Goal: Task Accomplishment & Management: Complete application form

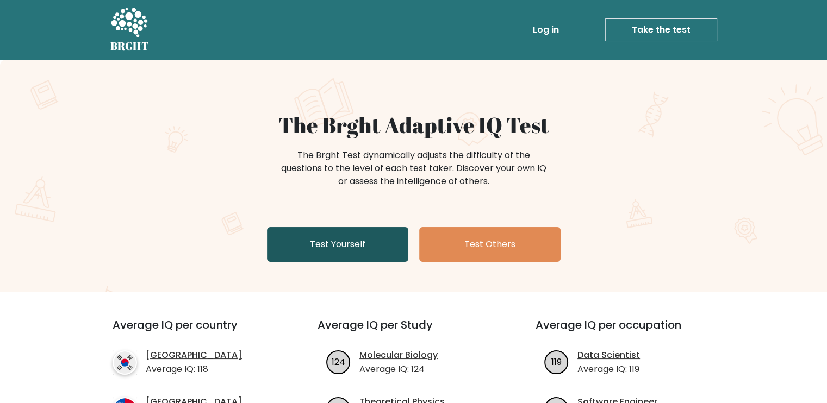
click at [311, 237] on link "Test Yourself" at bounding box center [337, 244] width 141 height 35
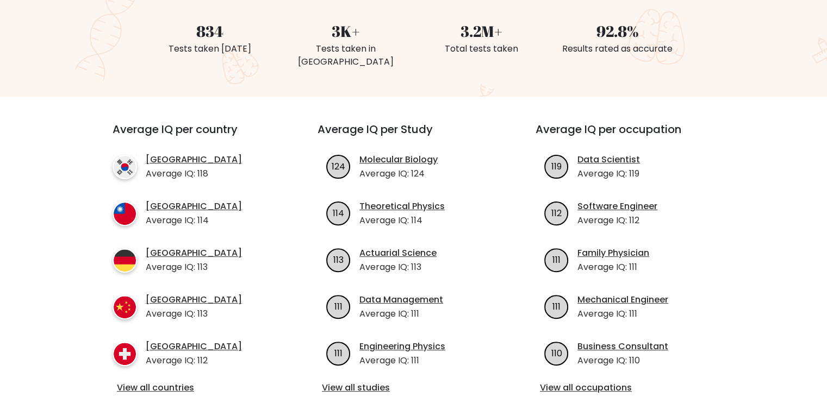
scroll to position [163, 0]
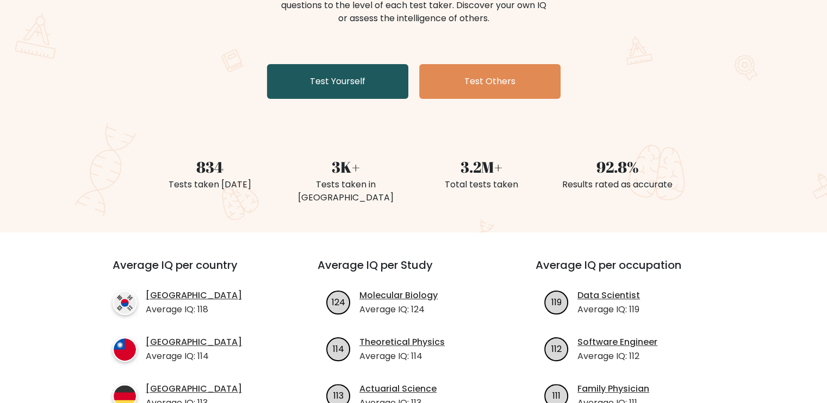
click at [315, 87] on link "Test Yourself" at bounding box center [337, 81] width 141 height 35
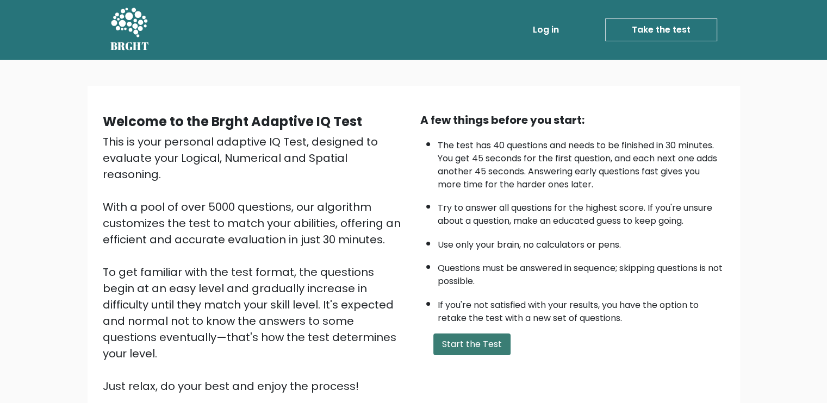
click at [457, 339] on button "Start the Test" at bounding box center [471, 345] width 77 height 22
click at [654, 29] on link "Take the test" at bounding box center [661, 29] width 112 height 23
drag, startPoint x: 0, startPoint y: 0, endPoint x: 653, endPoint y: 28, distance: 653.1
click at [653, 28] on link "Take the test" at bounding box center [661, 29] width 112 height 23
click at [464, 343] on button "Start the Test" at bounding box center [471, 345] width 77 height 22
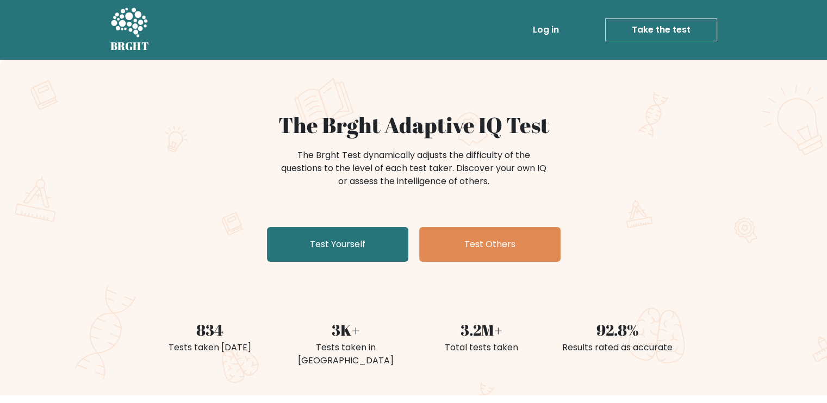
click at [556, 28] on link "Log in" at bounding box center [546, 30] width 35 height 22
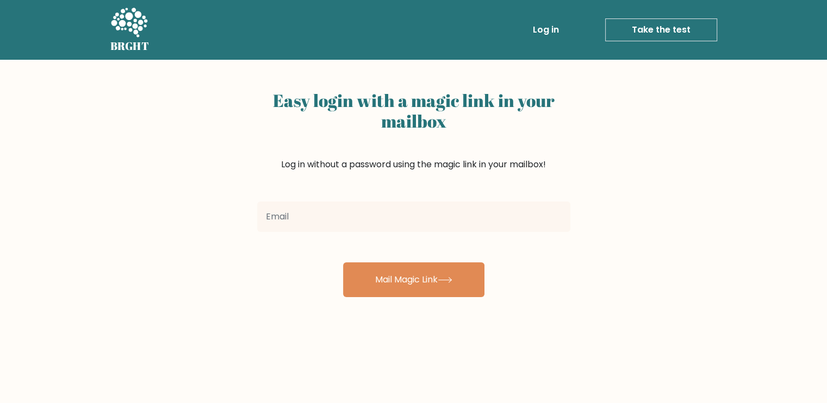
click at [409, 204] on input "email" at bounding box center [413, 217] width 313 height 30
type input "michealcopper@gmail.com"
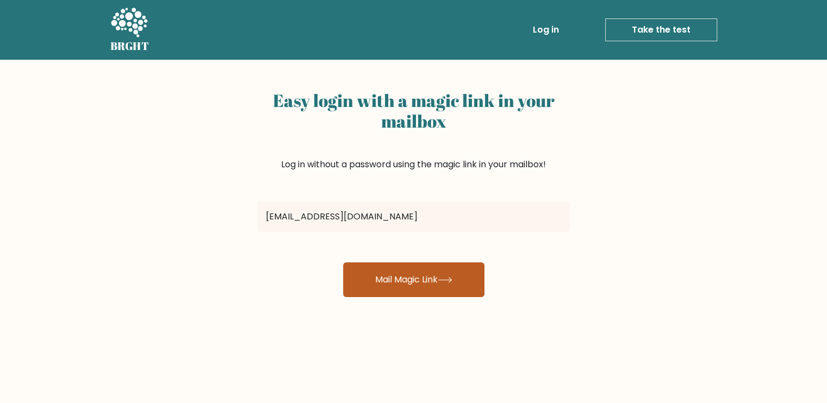
click at [381, 282] on button "Mail Magic Link" at bounding box center [413, 280] width 141 height 35
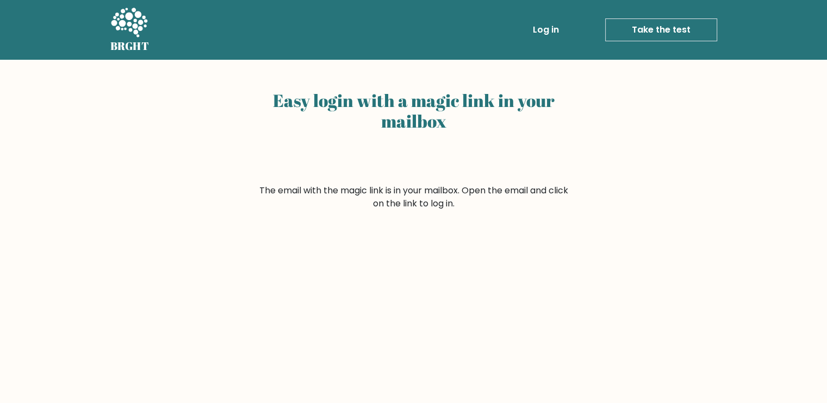
click at [627, 35] on link "Take the test" at bounding box center [661, 29] width 112 height 23
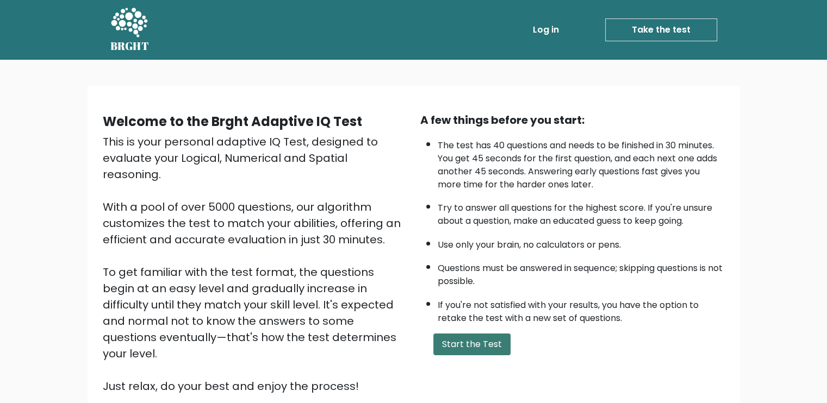
click at [468, 335] on button "Start the Test" at bounding box center [471, 345] width 77 height 22
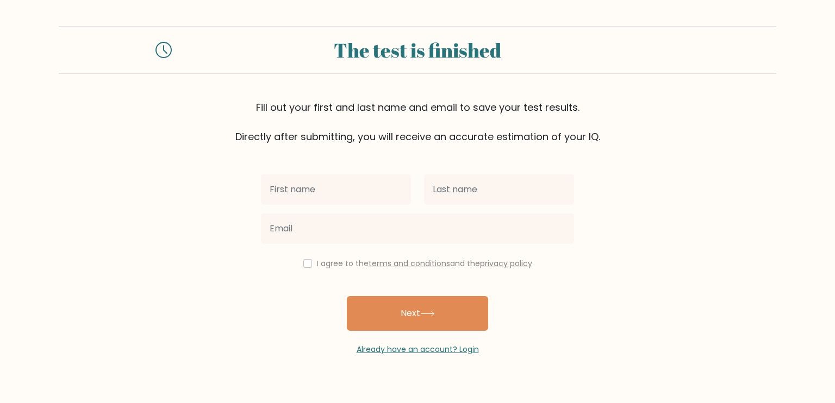
click at [368, 181] on input "text" at bounding box center [336, 190] width 150 height 30
type input "john"
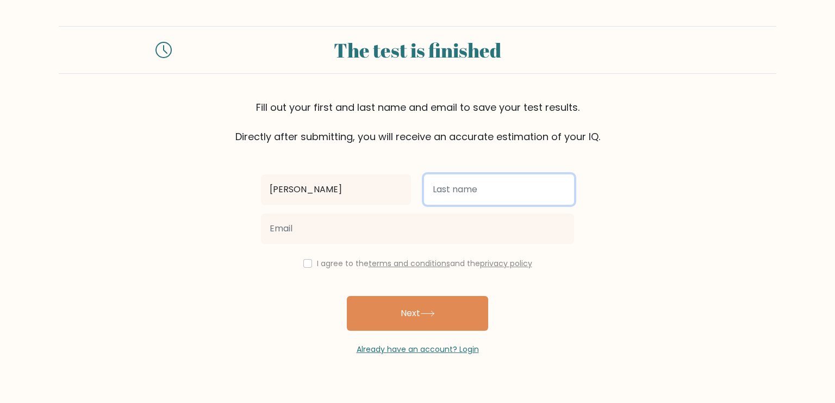
click at [440, 201] on input "text" at bounding box center [499, 190] width 150 height 30
type input "reed"
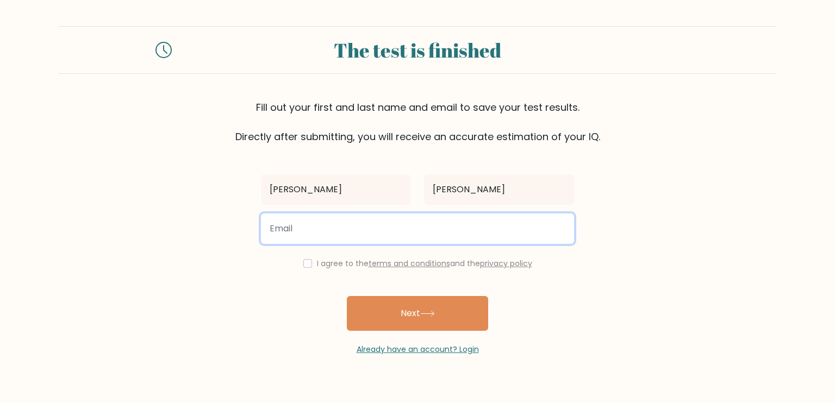
click at [419, 230] on input "email" at bounding box center [417, 229] width 313 height 30
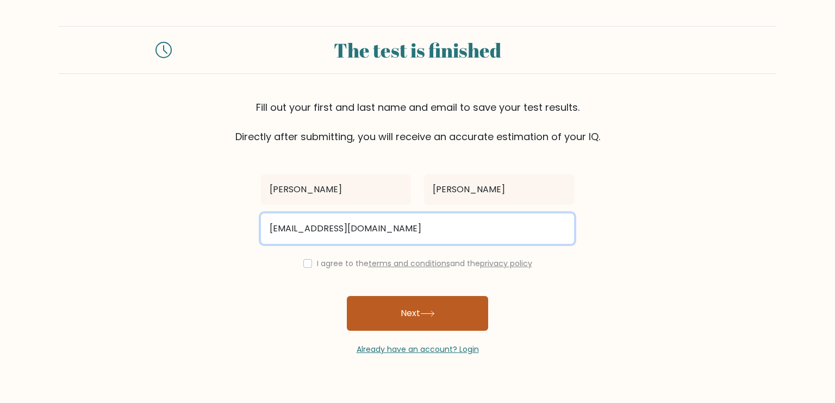
type input "jordan@gmail.com"
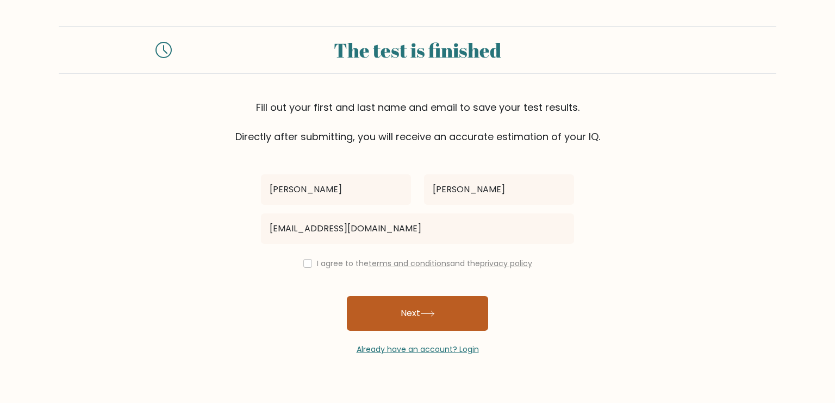
click at [392, 297] on button "Next" at bounding box center [417, 313] width 141 height 35
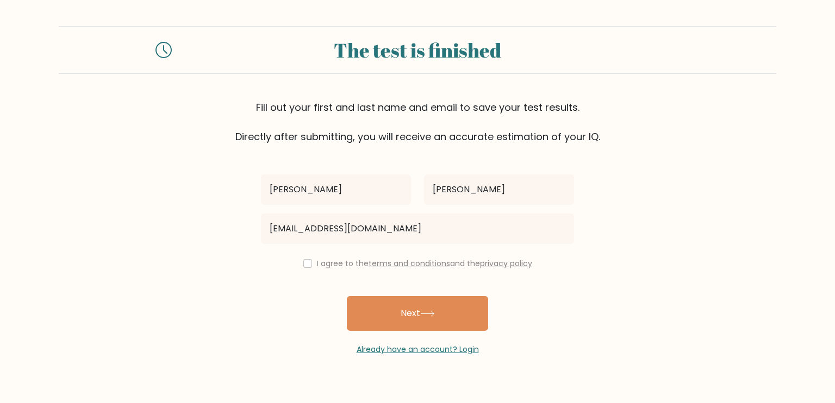
click at [307, 252] on div "john reed jordan@gmail.com I agree to the terms and conditions and the privacy …" at bounding box center [417, 250] width 326 height 212
click at [304, 260] on input "checkbox" at bounding box center [307, 263] width 9 height 9
checkbox input "true"
click at [388, 318] on button "Next" at bounding box center [417, 313] width 141 height 35
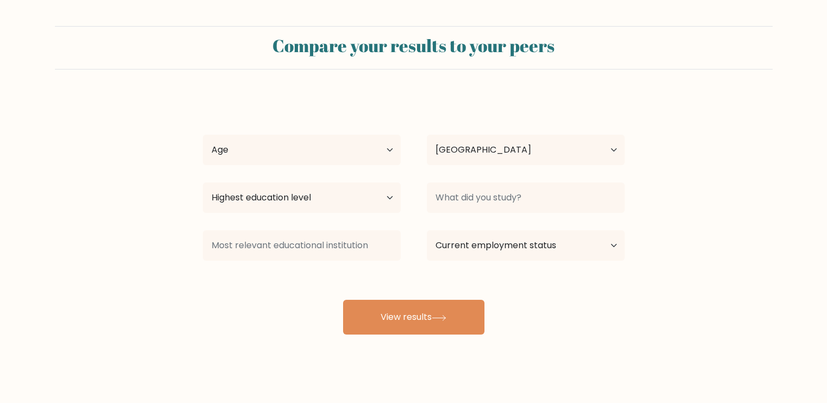
select select "SK"
click at [304, 155] on select "Age Under 18 years old 18-24 years old 25-34 years old 35-44 years old 45-54 ye…" at bounding box center [302, 150] width 198 height 30
select select "min_18"
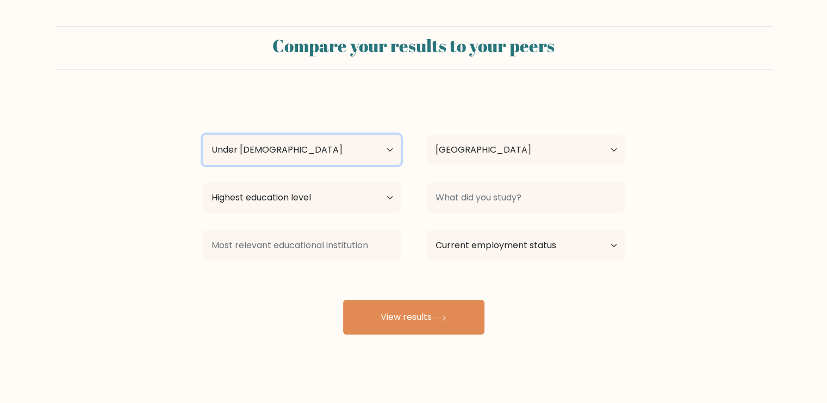
click at [203, 135] on select "Age Under 18 years old 18-24 years old 25-34 years old 35-44 years old 45-54 ye…" at bounding box center [302, 150] width 198 height 30
click at [305, 183] on div "Highest education level No schooling Primary Lower Secondary Upper Secondary Oc…" at bounding box center [302, 197] width 224 height 39
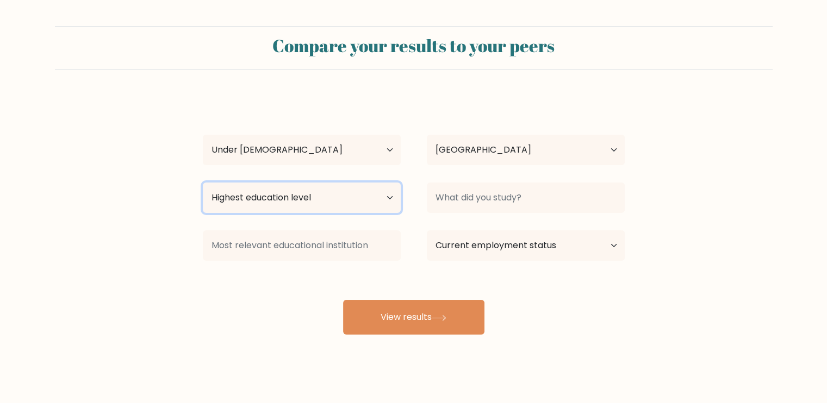
click at [303, 195] on select "Highest education level No schooling Primary Lower Secondary Upper Secondary Oc…" at bounding box center [302, 198] width 198 height 30
select select "no_schooling"
click at [203, 183] on select "Highest education level No schooling Primary Lower Secondary Upper Secondary Oc…" at bounding box center [302, 198] width 198 height 30
click at [301, 228] on div at bounding box center [302, 245] width 224 height 39
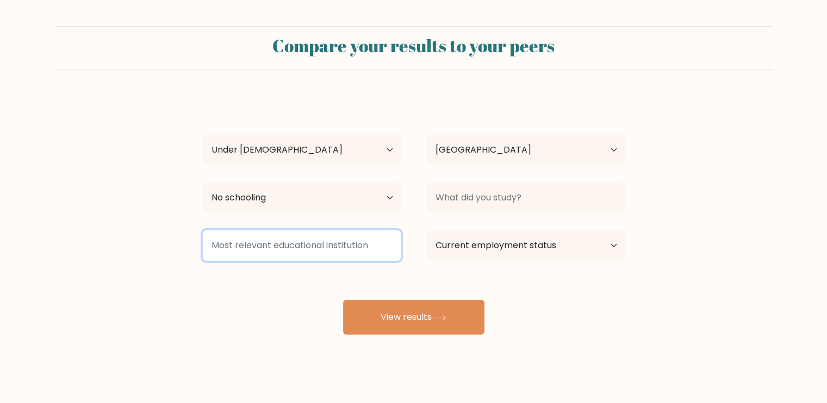
click at [300, 241] on input at bounding box center [302, 246] width 198 height 30
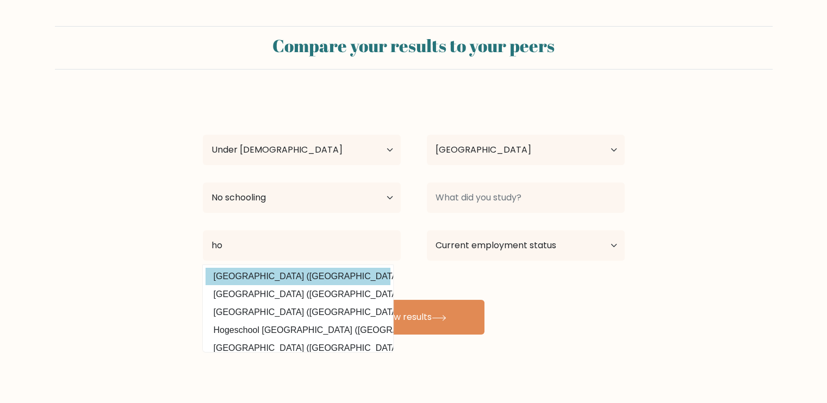
click at [298, 274] on option "Hochschule Hof (Germany)" at bounding box center [298, 276] width 185 height 17
type input "[GEOGRAPHIC_DATA]"
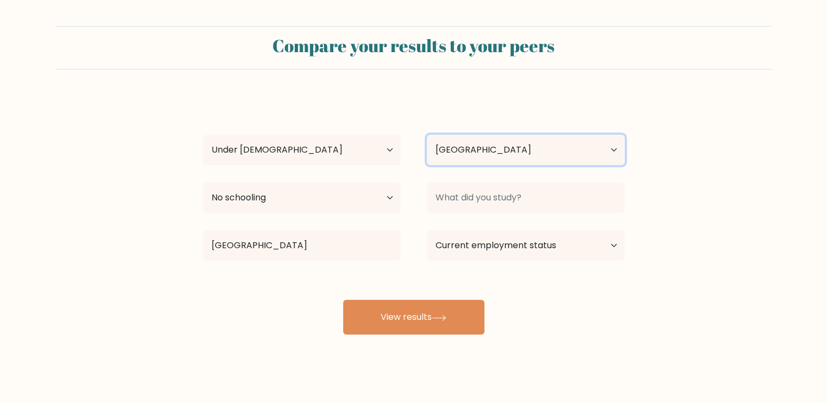
click at [452, 154] on select "Country Afghanistan Albania Algeria American Samoa Andorra Angola Anguilla Anta…" at bounding box center [526, 150] width 198 height 30
select select "AM"
click at [427, 135] on select "Country Afghanistan Albania Algeria American Samoa Andorra Angola Anguilla Anta…" at bounding box center [526, 150] width 198 height 30
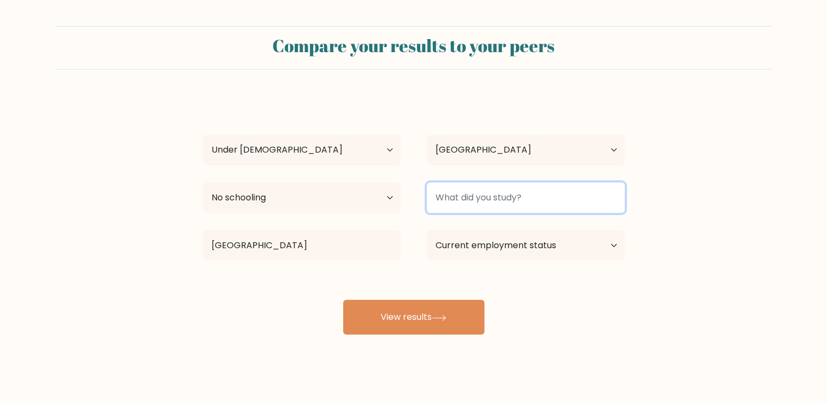
click at [507, 209] on input at bounding box center [526, 198] width 198 height 30
type input "h"
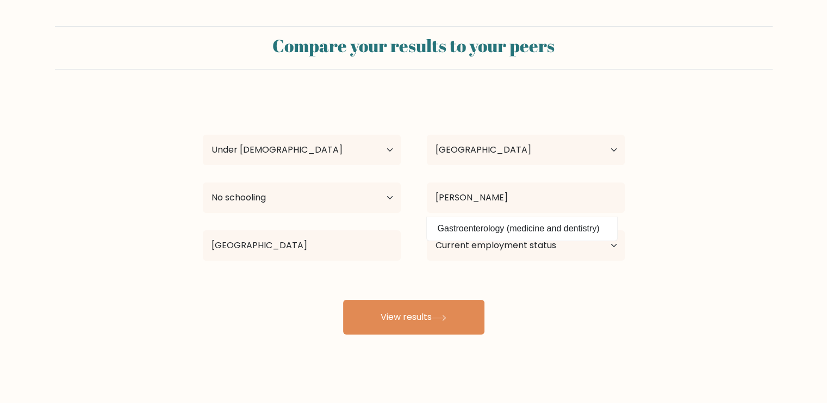
click at [469, 234] on option "Gastroenterology (medicine and dentistry)" at bounding box center [522, 228] width 185 height 17
type input "Gastroenterology"
click at [461, 243] on select "Current employment status Employed Student Retired Other / prefer not to answer" at bounding box center [526, 246] width 198 height 30
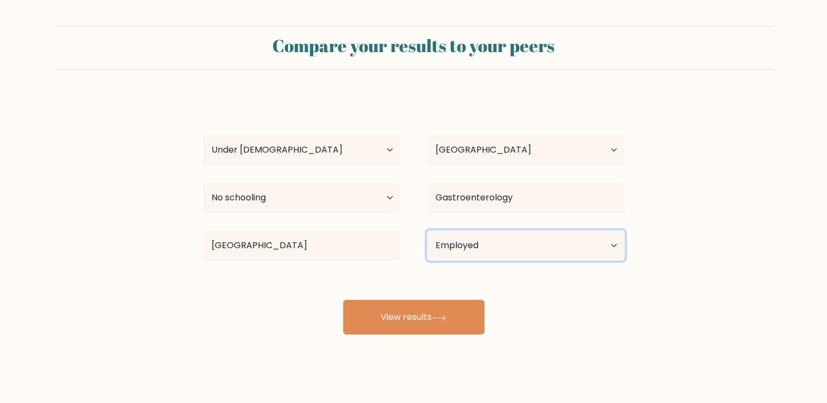
click at [427, 231] on select "Current employment status Employed Student Retired Other / prefer not to answer" at bounding box center [526, 246] width 198 height 30
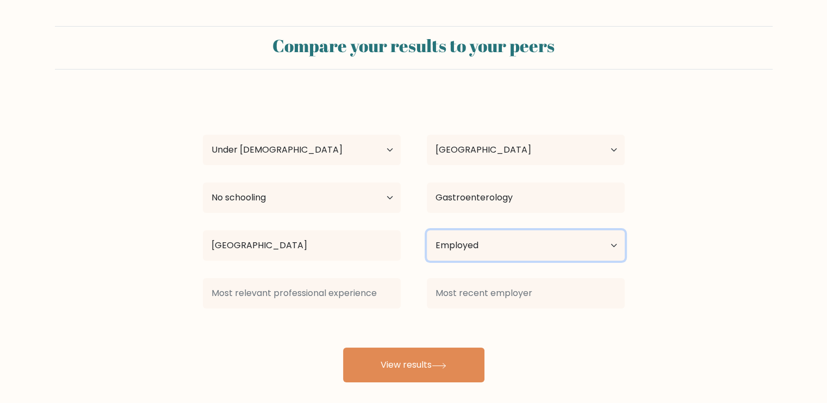
click at [450, 244] on select "Current employment status Employed Student Retired Other / prefer not to answer" at bounding box center [526, 246] width 198 height 30
select select "retired"
click at [427, 231] on select "Current employment status Employed Student Retired Other / prefer not to answer" at bounding box center [526, 246] width 198 height 30
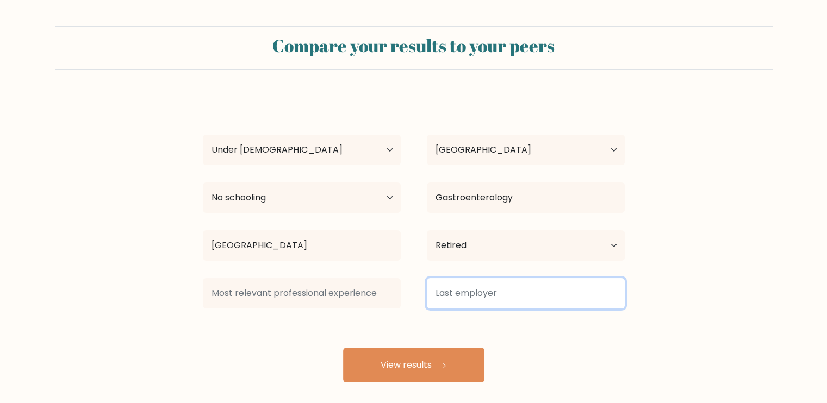
click at [448, 302] on input at bounding box center [526, 293] width 198 height 30
type input "h"
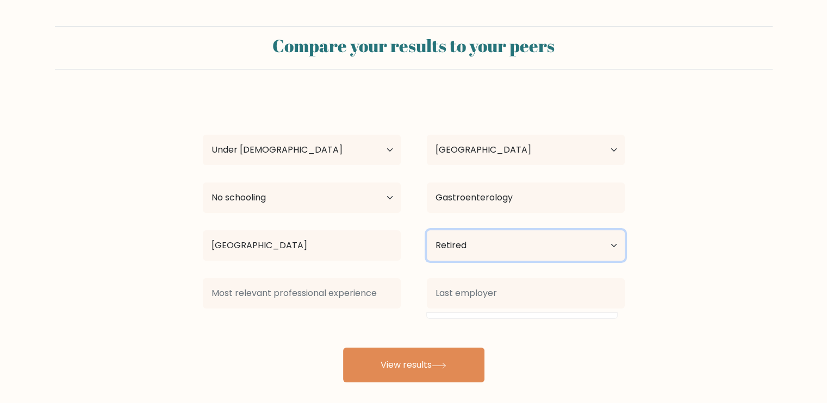
click at [608, 251] on select "Current employment status Employed Student Retired Other / prefer not to answer" at bounding box center [526, 246] width 198 height 30
select select "employed"
click at [427, 231] on select "Current employment status Employed Student Retired Other / prefer not to answer" at bounding box center [526, 246] width 198 height 30
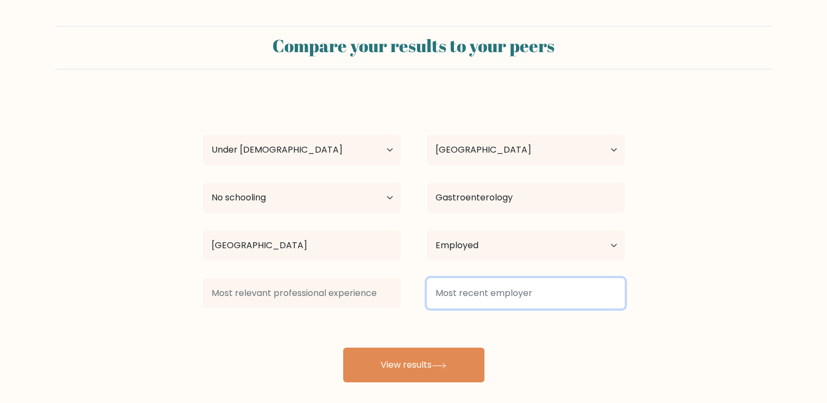
click at [477, 306] on input at bounding box center [526, 293] width 198 height 30
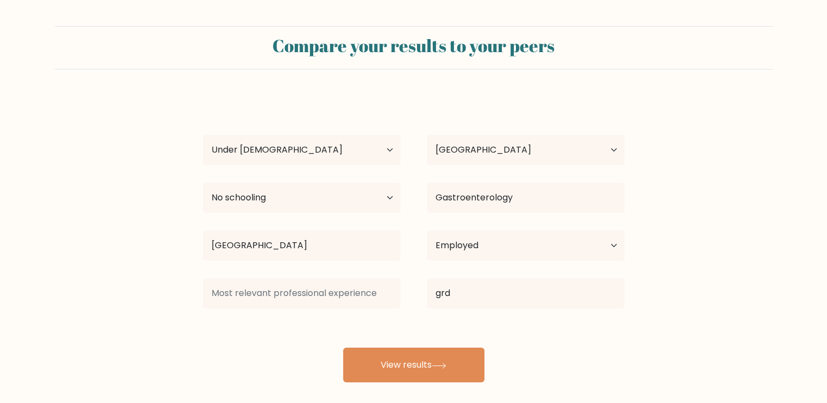
type input "grdienthq"
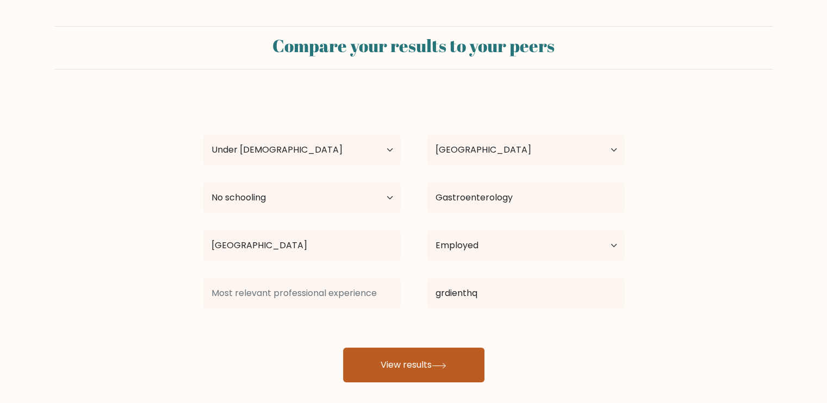
click at [433, 362] on button "View results" at bounding box center [413, 365] width 141 height 35
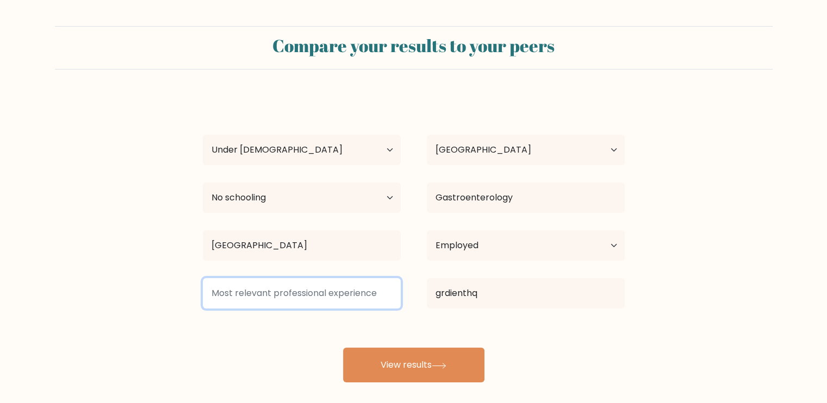
click at [318, 287] on input at bounding box center [302, 293] width 198 height 30
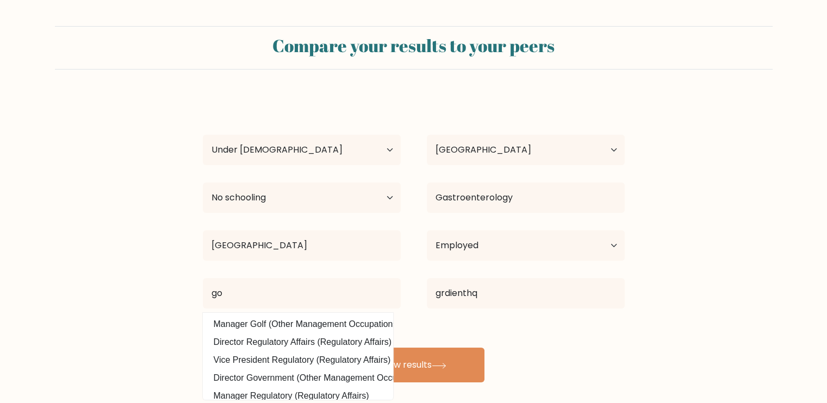
click at [295, 325] on option "Manager Golf (Other Management Occupations)" at bounding box center [298, 324] width 185 height 17
type input "Manager Golf"
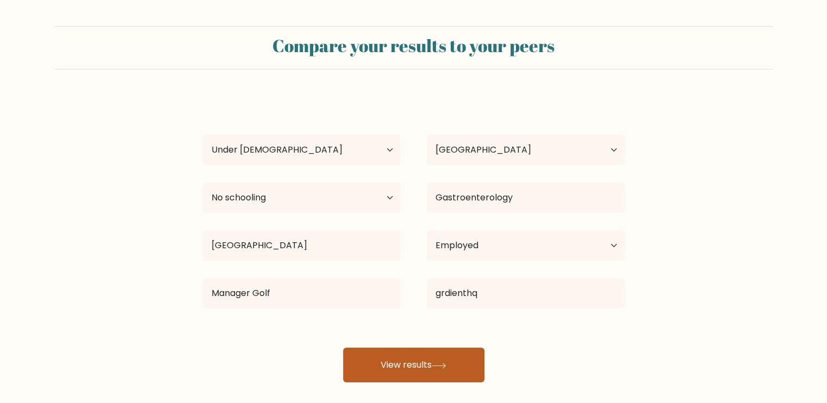
click at [381, 369] on button "View results" at bounding box center [413, 365] width 141 height 35
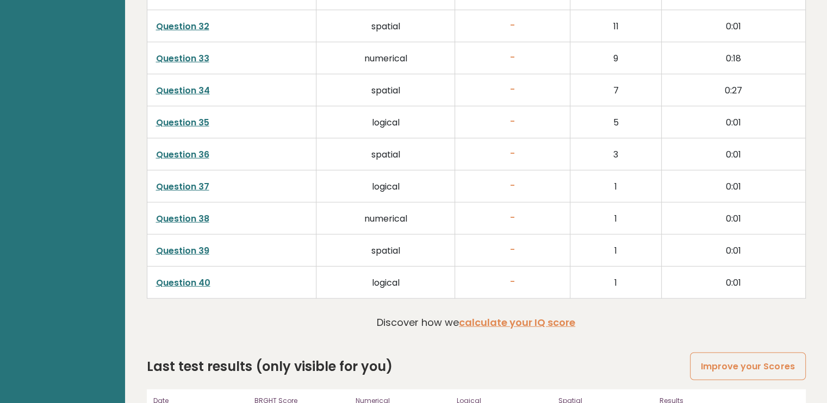
scroll to position [2854, 0]
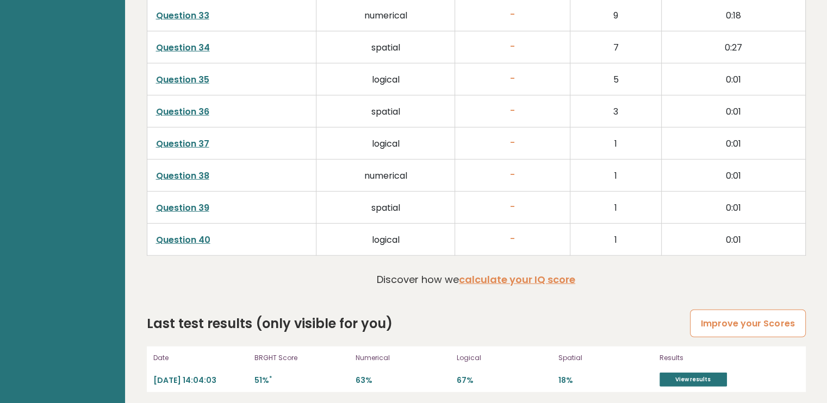
click at [731, 321] on link "Improve your Scores" at bounding box center [747, 324] width 115 height 28
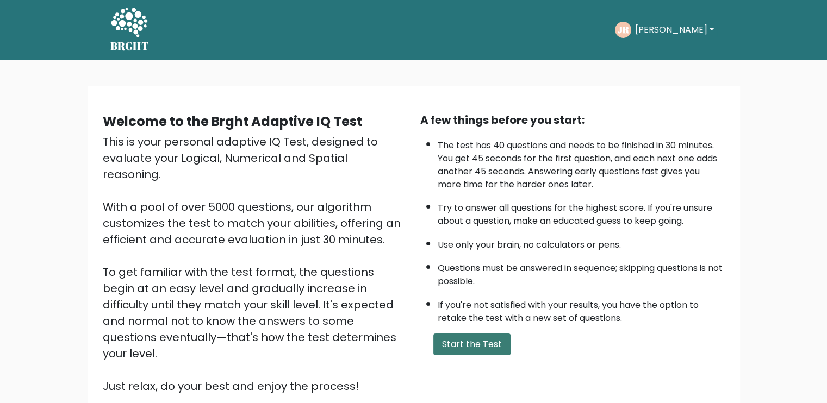
click at [488, 337] on button "Start the Test" at bounding box center [471, 345] width 77 height 22
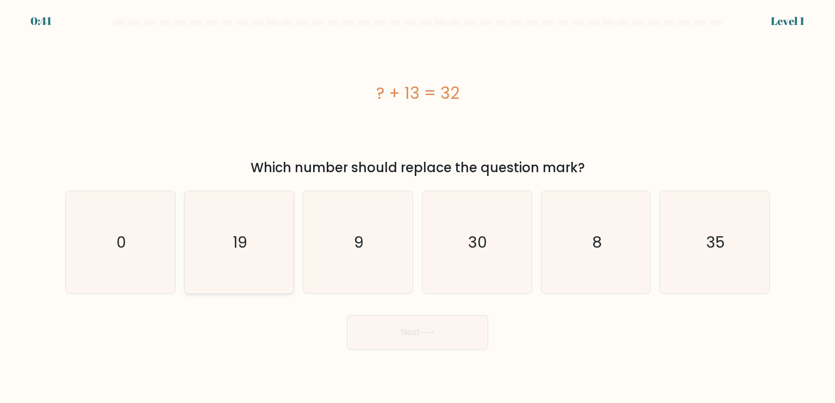
click at [245, 244] on text "19" at bounding box center [240, 242] width 15 height 22
click at [418, 207] on input "b. 19" at bounding box center [418, 204] width 1 height 5
radio input "true"
click at [370, 318] on button "Next" at bounding box center [417, 332] width 141 height 35
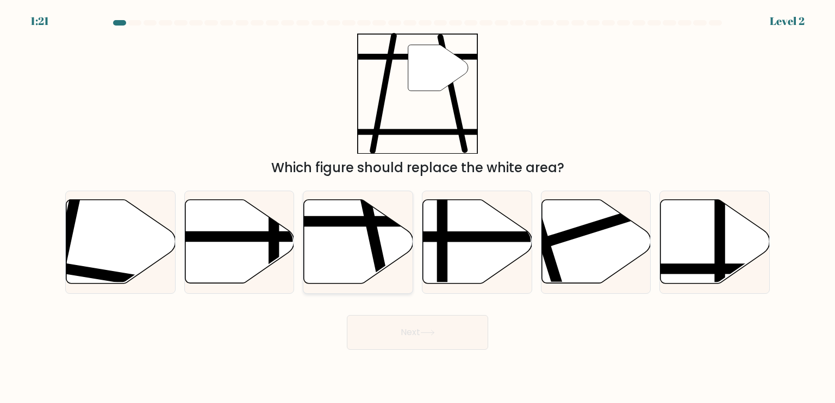
click at [352, 245] on icon at bounding box center [358, 242] width 109 height 84
click at [418, 207] on input "c." at bounding box center [418, 204] width 1 height 5
radio input "true"
click at [407, 334] on button "Next" at bounding box center [417, 332] width 141 height 35
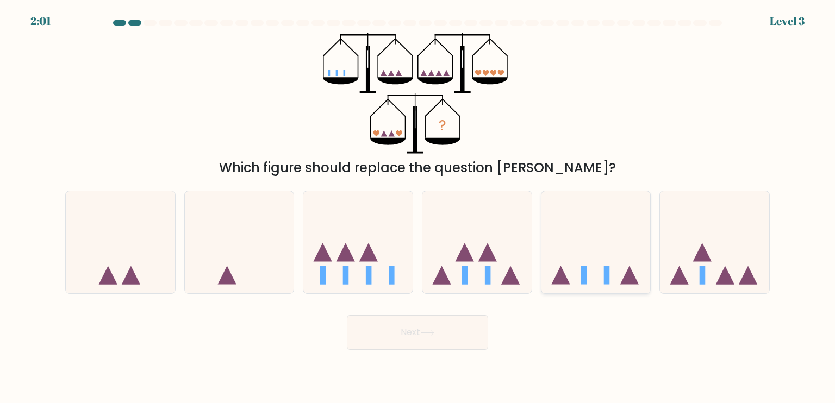
click at [564, 279] on icon at bounding box center [560, 275] width 18 height 18
click at [418, 207] on input "e." at bounding box center [418, 204] width 1 height 5
radio input "true"
click at [440, 326] on button "Next" at bounding box center [417, 332] width 141 height 35
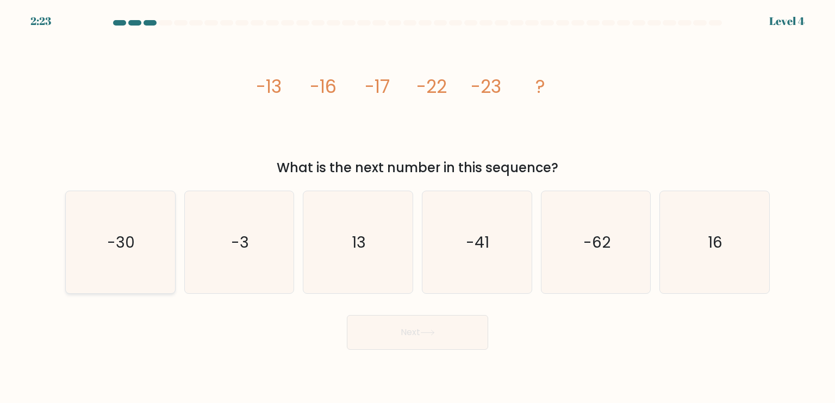
click at [147, 250] on icon "-30" at bounding box center [120, 242] width 102 height 102
click at [418, 207] on input "a. -30" at bounding box center [418, 204] width 1 height 5
radio input "true"
click at [378, 332] on button "Next" at bounding box center [417, 332] width 141 height 35
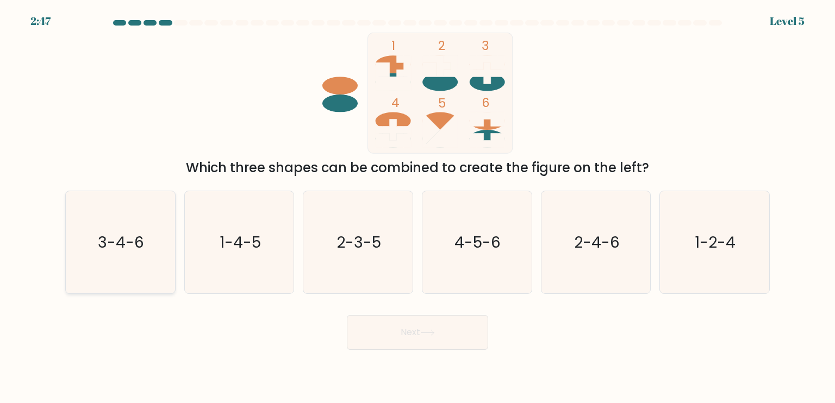
click at [140, 235] on text "3-4-6" at bounding box center [121, 242] width 46 height 22
click at [418, 207] on input "a. 3-4-6" at bounding box center [418, 204] width 1 height 5
radio input "true"
click at [384, 334] on button "Next" at bounding box center [417, 332] width 141 height 35
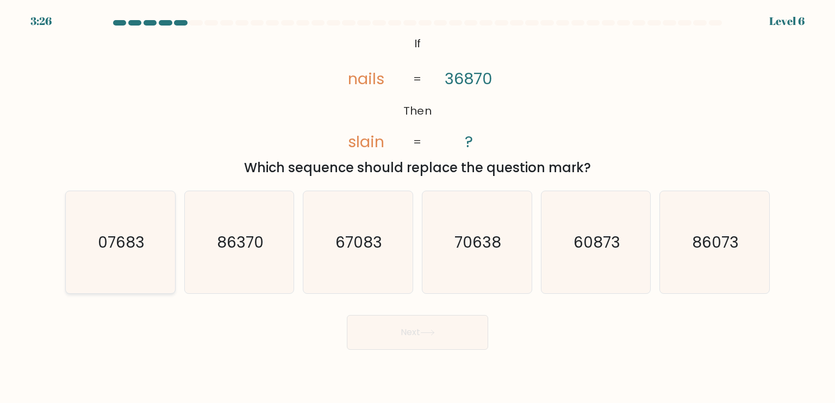
click at [86, 237] on icon "07683" at bounding box center [120, 242] width 102 height 102
click at [418, 207] on input "a. 07683" at bounding box center [418, 204] width 1 height 5
radio input "true"
click at [373, 337] on button "Next" at bounding box center [417, 332] width 141 height 35
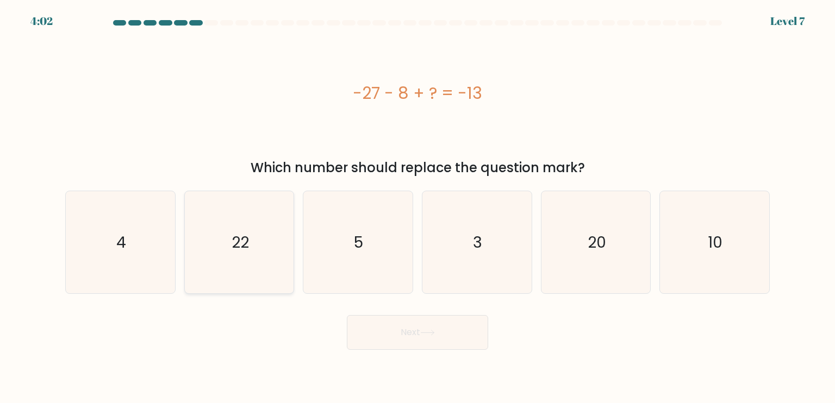
drag, startPoint x: 254, startPoint y: 242, endPoint x: 326, endPoint y: 270, distance: 77.1
click at [254, 243] on icon "22" at bounding box center [239, 242] width 102 height 102
click at [418, 207] on input "b. 22" at bounding box center [418, 204] width 1 height 5
radio input "true"
click at [385, 325] on button "Next" at bounding box center [417, 332] width 141 height 35
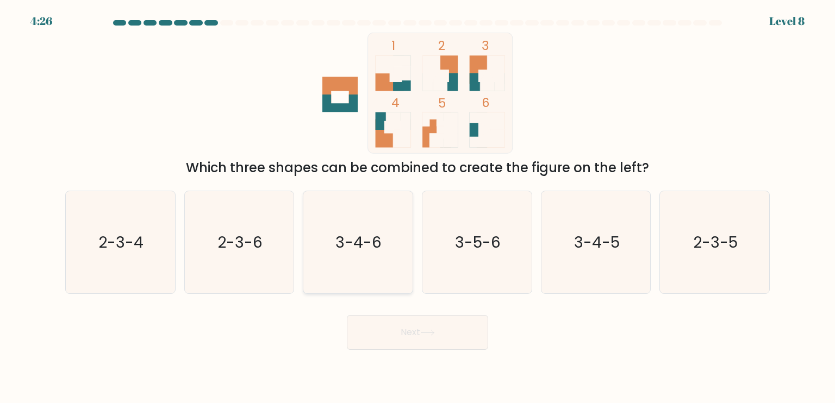
drag, startPoint x: 251, startPoint y: 250, endPoint x: 322, endPoint y: 282, distance: 78.1
click at [252, 250] on text "2-3-6" at bounding box center [240, 242] width 45 height 22
click at [418, 207] on input "b. 2-3-6" at bounding box center [418, 204] width 1 height 5
radio input "true"
click at [388, 333] on button "Next" at bounding box center [417, 332] width 141 height 35
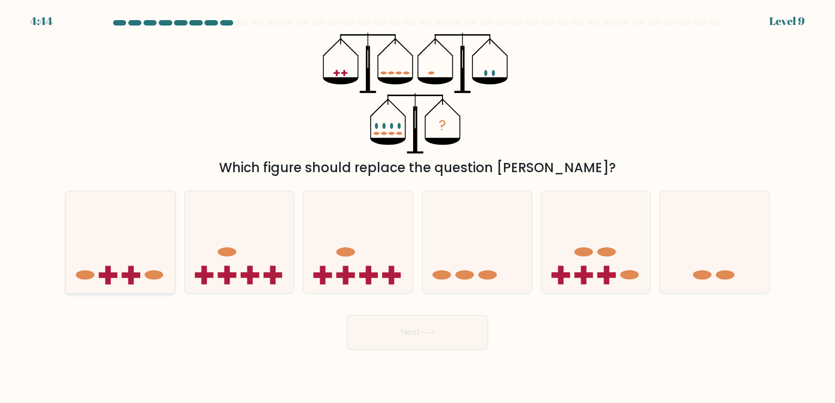
click at [83, 256] on icon at bounding box center [120, 242] width 109 height 90
click at [418, 207] on input "a." at bounding box center [418, 204] width 1 height 5
radio input "true"
click at [370, 332] on button "Next" at bounding box center [417, 332] width 141 height 35
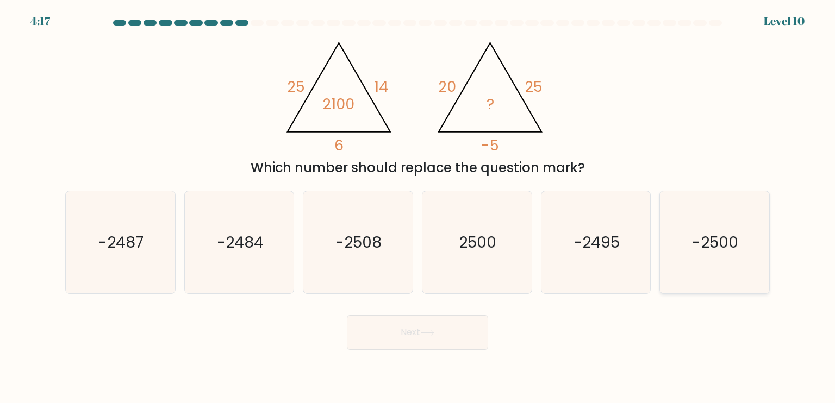
click at [668, 256] on icon "-2500" at bounding box center [714, 242] width 102 height 102
click at [418, 207] on input "f. -2500" at bounding box center [418, 204] width 1 height 5
radio input "true"
click at [456, 334] on button "Next" at bounding box center [417, 332] width 141 height 35
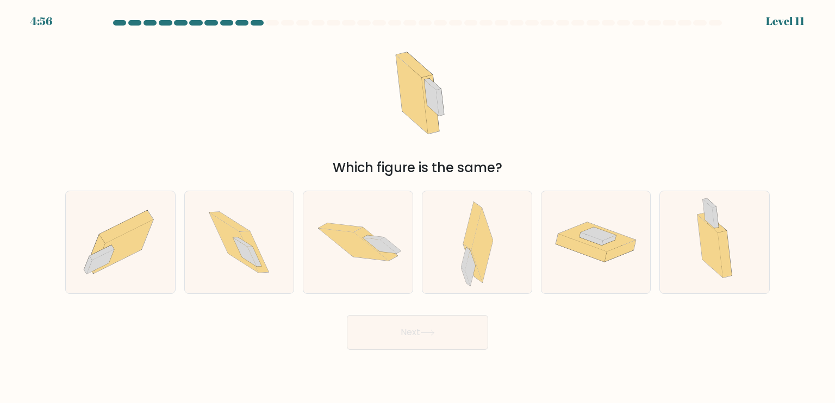
drag, startPoint x: 455, startPoint y: 269, endPoint x: 451, endPoint y: 307, distance: 38.8
click at [455, 269] on div at bounding box center [477, 242] width 110 height 103
click at [418, 207] on input "d." at bounding box center [418, 204] width 1 height 5
radio input "true"
click at [432, 332] on icon at bounding box center [427, 333] width 15 height 6
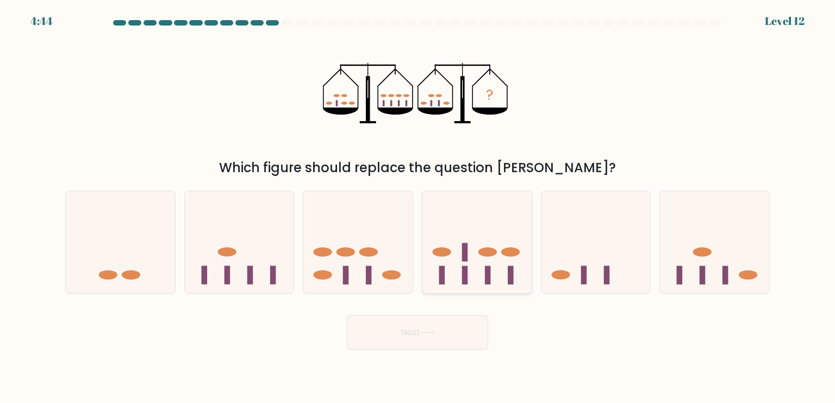
click at [455, 282] on icon at bounding box center [476, 242] width 109 height 90
click at [418, 207] on input "d." at bounding box center [418, 204] width 1 height 5
radio input "true"
click at [440, 337] on button "Next" at bounding box center [417, 332] width 141 height 35
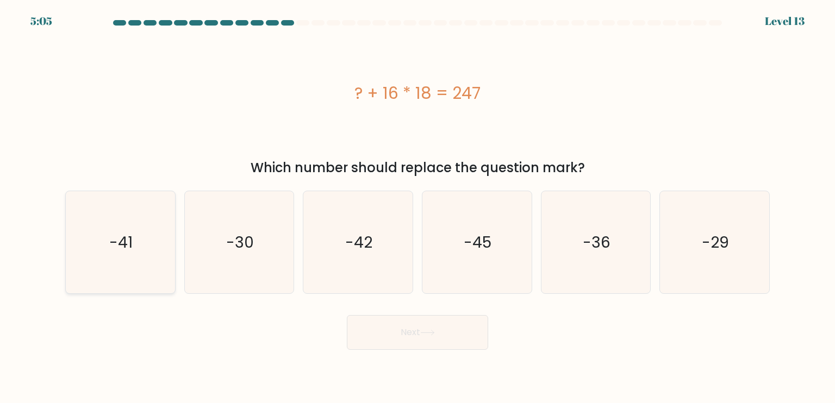
click at [165, 254] on icon "-41" at bounding box center [120, 242] width 102 height 102
click at [418, 207] on input "a. -41" at bounding box center [418, 204] width 1 height 5
radio input "true"
click at [370, 335] on button "Next" at bounding box center [417, 332] width 141 height 35
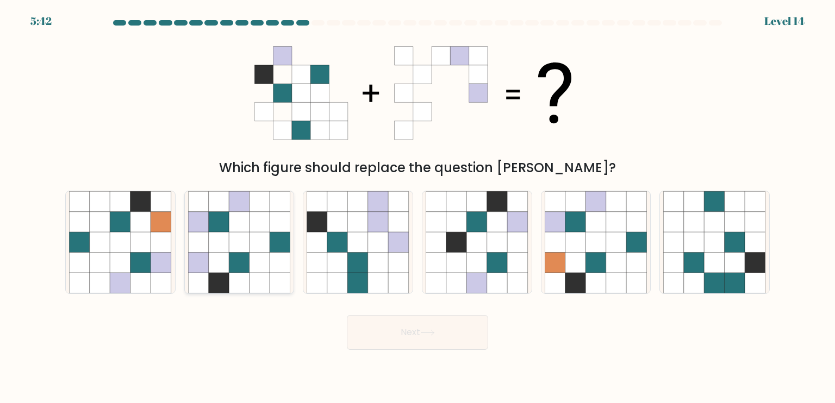
click at [253, 259] on icon at bounding box center [260, 263] width 21 height 21
click at [418, 207] on input "b." at bounding box center [418, 204] width 1 height 5
radio input "true"
click at [401, 335] on button "Next" at bounding box center [417, 332] width 141 height 35
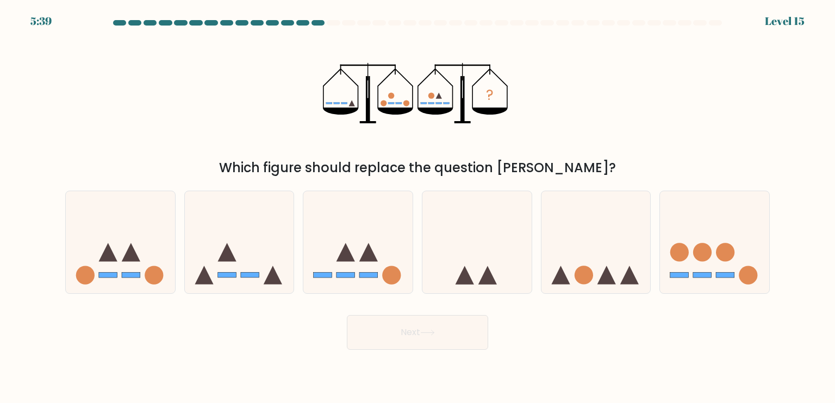
drag, startPoint x: 573, startPoint y: 259, endPoint x: 503, endPoint y: 302, distance: 81.5
click at [572, 261] on icon at bounding box center [596, 242] width 109 height 90
click at [418, 207] on input "e." at bounding box center [418, 204] width 1 height 5
radio input "true"
click at [443, 326] on button "Next" at bounding box center [417, 332] width 141 height 35
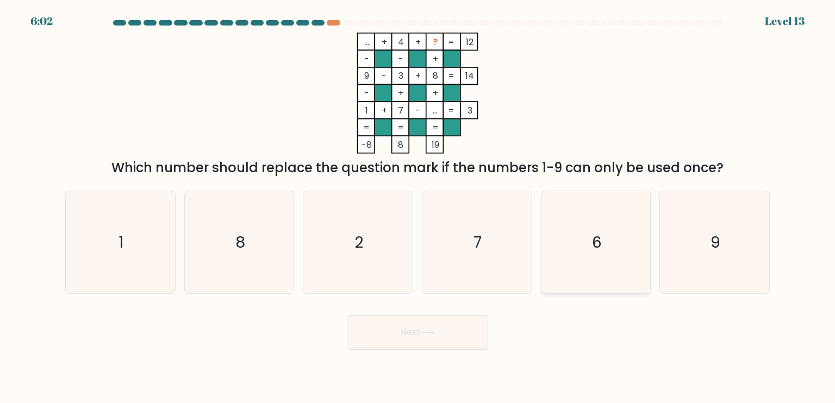
click at [573, 263] on icon "6" at bounding box center [596, 242] width 102 height 102
click at [418, 207] on input "e. 6" at bounding box center [418, 204] width 1 height 5
radio input "true"
click at [455, 330] on button "Next" at bounding box center [417, 332] width 141 height 35
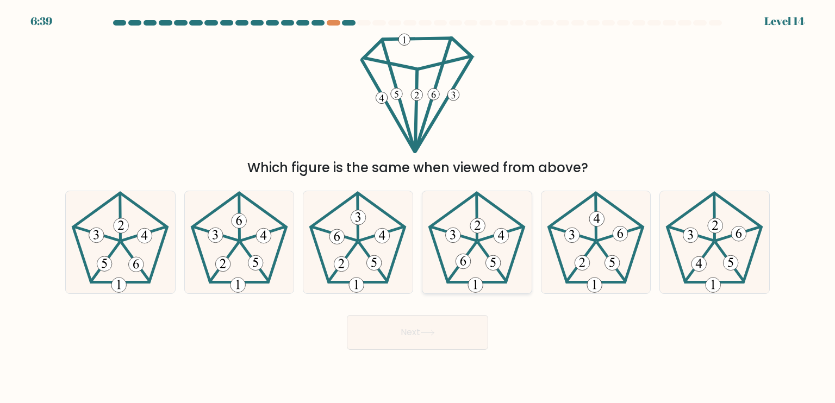
click at [491, 252] on icon at bounding box center [477, 242] width 102 height 102
click at [418, 207] on input "d." at bounding box center [418, 204] width 1 height 5
radio input "true"
click at [439, 338] on button "Next" at bounding box center [417, 332] width 141 height 35
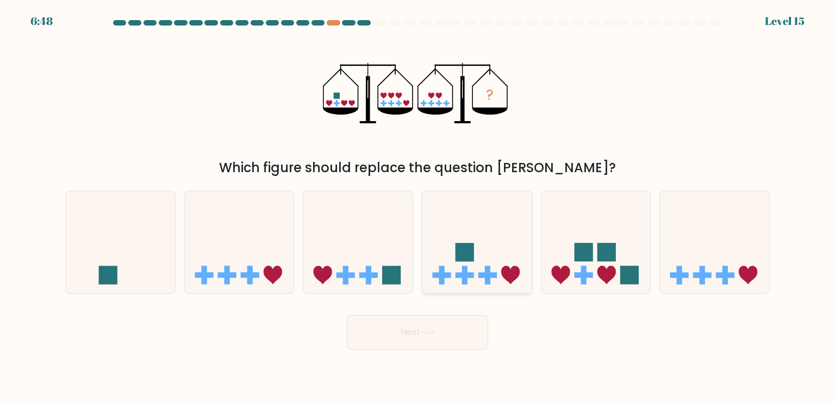
click at [458, 272] on icon at bounding box center [476, 242] width 109 height 90
click at [418, 207] on input "d." at bounding box center [418, 204] width 1 height 5
radio input "true"
click at [443, 321] on button "Next" at bounding box center [417, 332] width 141 height 35
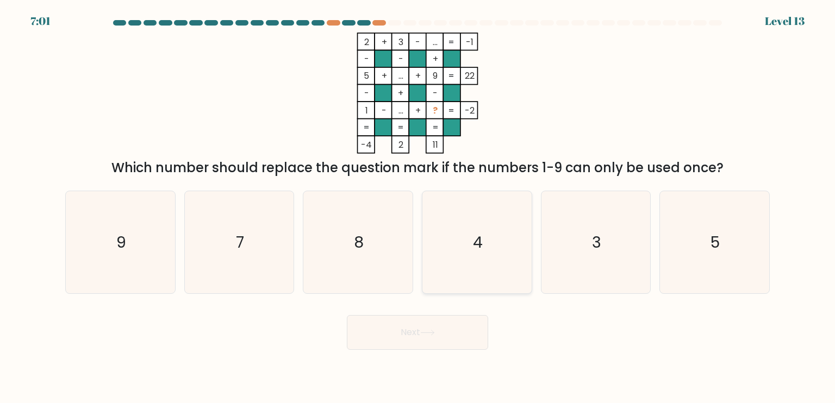
click at [450, 276] on icon "4" at bounding box center [477, 242] width 102 height 102
click at [418, 207] on input "d. 4" at bounding box center [418, 204] width 1 height 5
radio input "true"
click at [442, 328] on button "Next" at bounding box center [417, 332] width 141 height 35
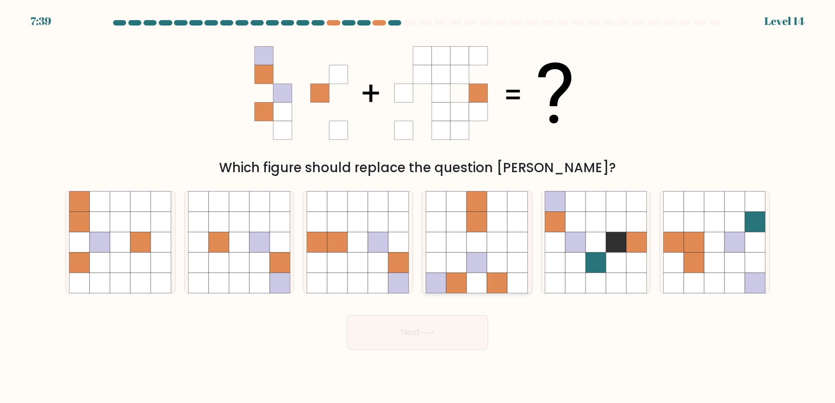
click at [438, 275] on icon at bounding box center [436, 283] width 21 height 21
click at [418, 207] on input "d." at bounding box center [418, 204] width 1 height 5
radio input "true"
click at [435, 334] on icon at bounding box center [427, 333] width 15 height 6
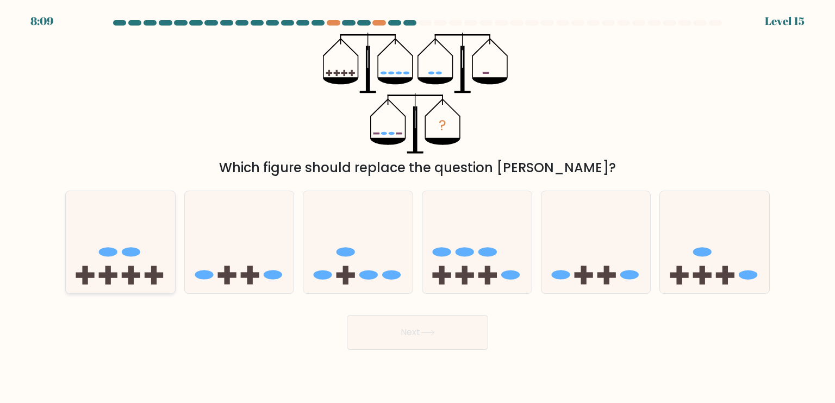
click at [150, 259] on icon at bounding box center [120, 242] width 109 height 90
click at [418, 207] on input "a." at bounding box center [418, 204] width 1 height 5
radio input "true"
click at [389, 337] on button "Next" at bounding box center [417, 332] width 141 height 35
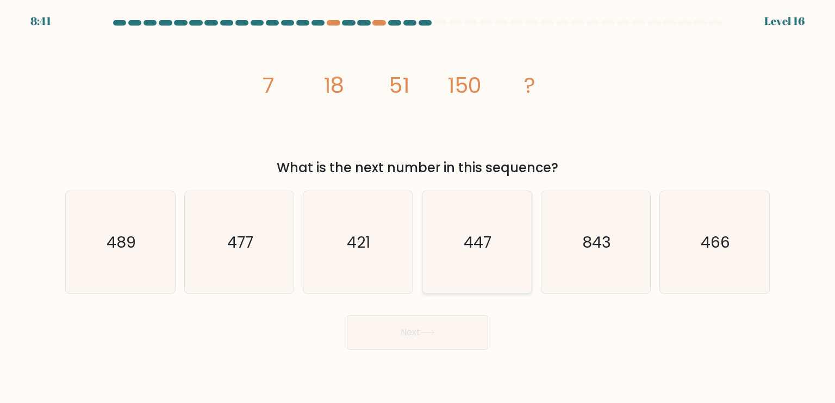
click at [498, 270] on icon "447" at bounding box center [477, 242] width 102 height 102
click at [418, 207] on input "d. 447" at bounding box center [418, 204] width 1 height 5
radio input "true"
click at [458, 339] on button "Next" at bounding box center [417, 332] width 141 height 35
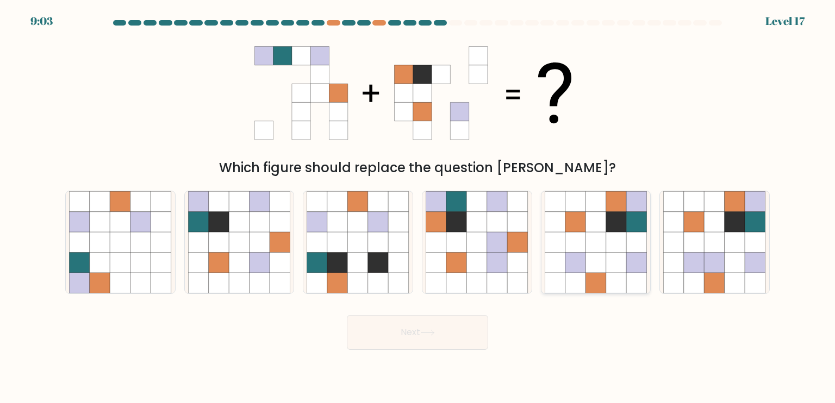
click at [611, 247] on icon at bounding box center [616, 242] width 21 height 21
click at [418, 207] on input "e." at bounding box center [418, 204] width 1 height 5
radio input "true"
click at [413, 327] on button "Next" at bounding box center [417, 332] width 141 height 35
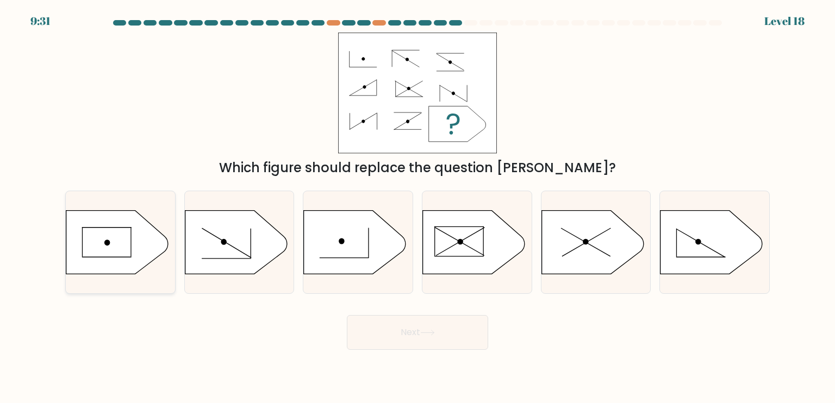
click at [120, 247] on icon at bounding box center [117, 242] width 102 height 64
click at [418, 207] on input "a." at bounding box center [418, 204] width 1 height 5
radio input "true"
click at [409, 339] on button "Next" at bounding box center [417, 332] width 141 height 35
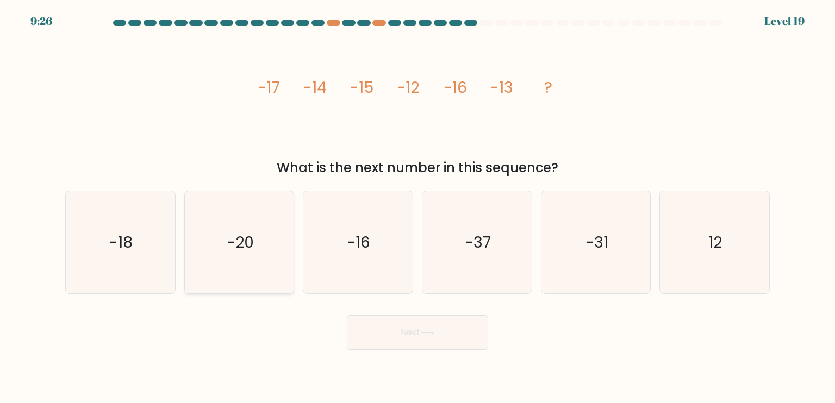
click at [217, 247] on icon "-20" at bounding box center [239, 242] width 102 height 102
click at [418, 207] on input "b. -20" at bounding box center [418, 204] width 1 height 5
radio input "true"
click at [370, 341] on button "Next" at bounding box center [417, 332] width 141 height 35
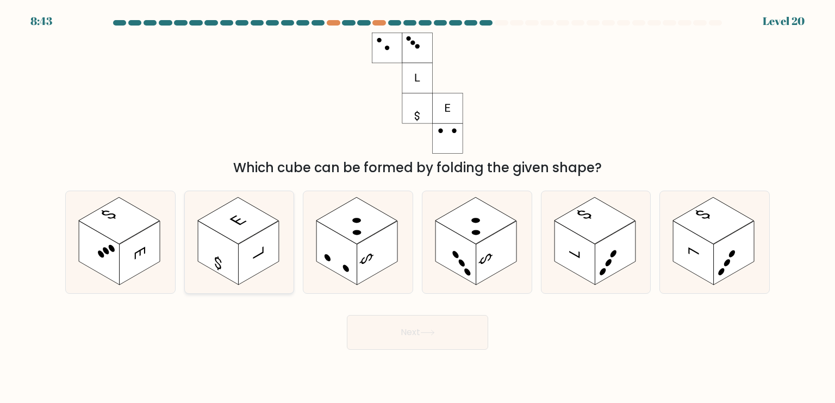
click at [252, 256] on rect at bounding box center [258, 253] width 41 height 64
click at [418, 207] on input "b." at bounding box center [418, 204] width 1 height 5
radio input "true"
click at [385, 328] on button "Next" at bounding box center [417, 332] width 141 height 35
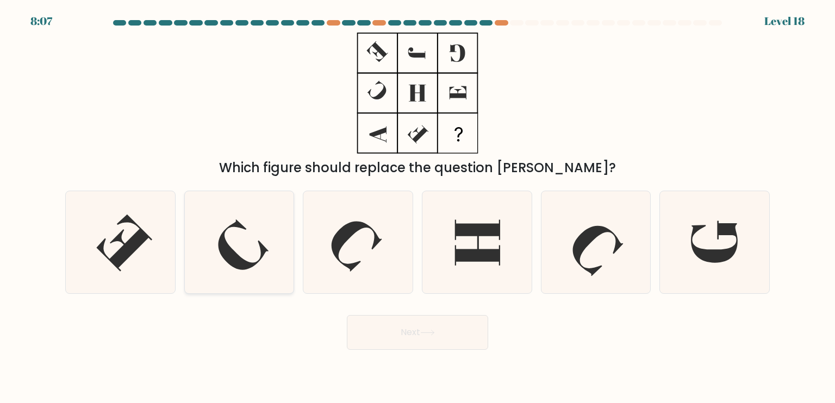
drag, startPoint x: 262, startPoint y: 247, endPoint x: 271, endPoint y: 260, distance: 16.4
click at [261, 248] on icon at bounding box center [243, 245] width 51 height 51
click at [418, 207] on input "b." at bounding box center [418, 204] width 1 height 5
radio input "true"
click at [371, 342] on button "Next" at bounding box center [417, 332] width 141 height 35
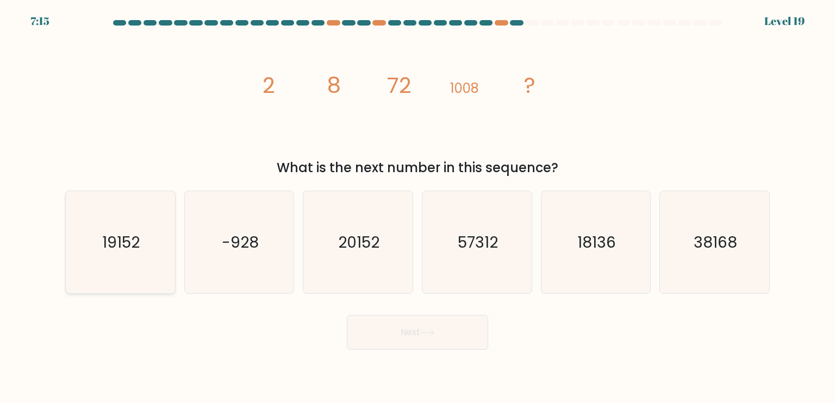
click at [88, 214] on icon "19152" at bounding box center [120, 242] width 102 height 102
click at [418, 207] on input "a. 19152" at bounding box center [418, 204] width 1 height 5
radio input "true"
click at [374, 334] on button "Next" at bounding box center [417, 332] width 141 height 35
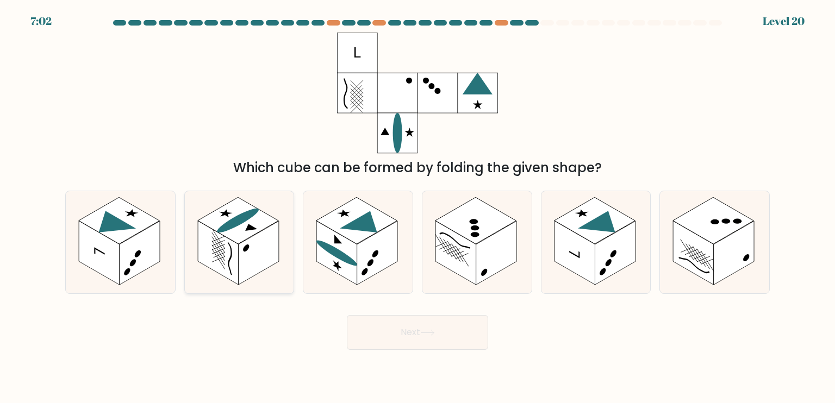
drag, startPoint x: 161, startPoint y: 240, endPoint x: 229, endPoint y: 265, distance: 72.6
click at [161, 241] on icon at bounding box center [120, 242] width 109 height 102
click at [418, 207] on input "a." at bounding box center [418, 204] width 1 height 5
radio input "true"
click at [368, 334] on button "Next" at bounding box center [417, 332] width 141 height 35
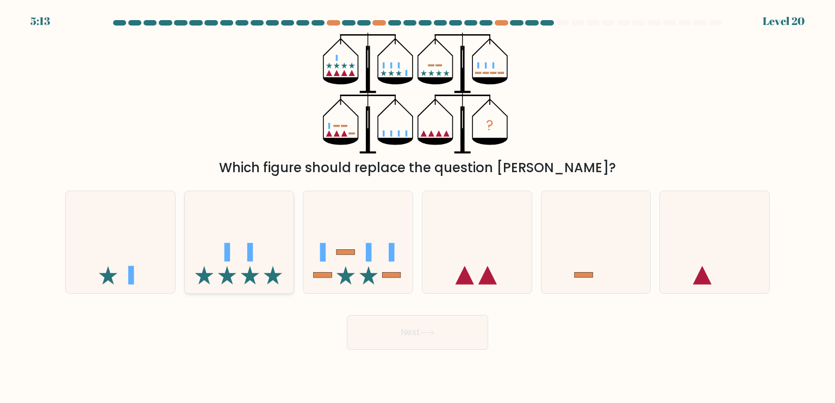
click at [207, 273] on icon at bounding box center [239, 242] width 109 height 90
click at [418, 207] on input "b." at bounding box center [418, 204] width 1 height 5
radio input "true"
click at [312, 275] on icon at bounding box center [357, 242] width 109 height 90
click at [418, 207] on input "c." at bounding box center [418, 204] width 1 height 5
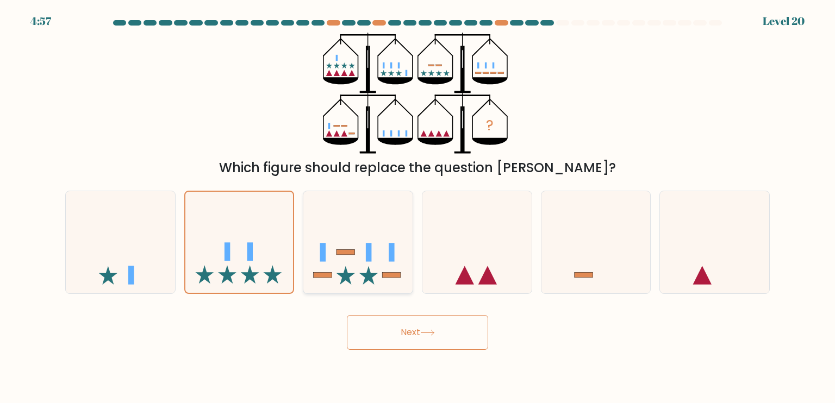
radio input "true"
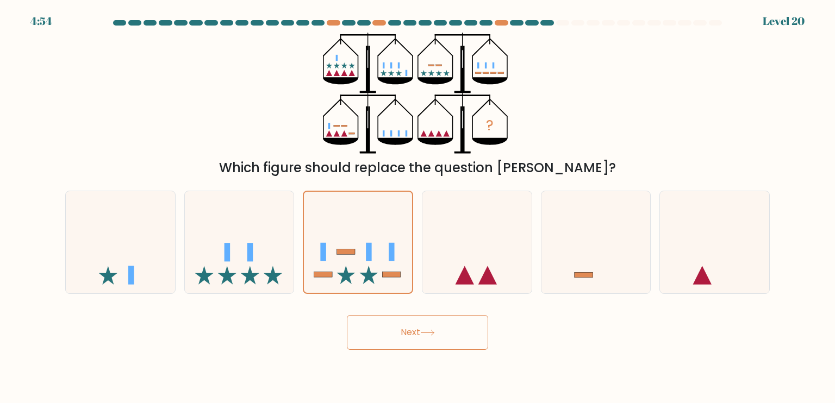
click at [368, 323] on button "Next" at bounding box center [417, 332] width 141 height 35
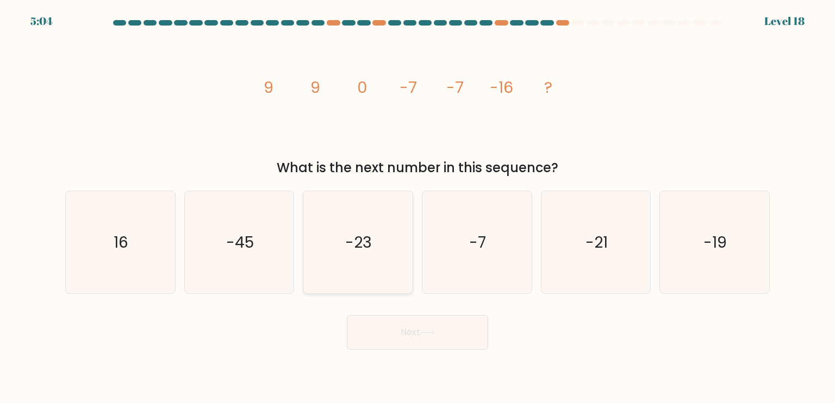
click at [361, 275] on icon "-23" at bounding box center [358, 242] width 102 height 102
click at [418, 207] on input "c. -23" at bounding box center [418, 204] width 1 height 5
radio input "true"
click at [376, 338] on button "Next" at bounding box center [417, 332] width 141 height 35
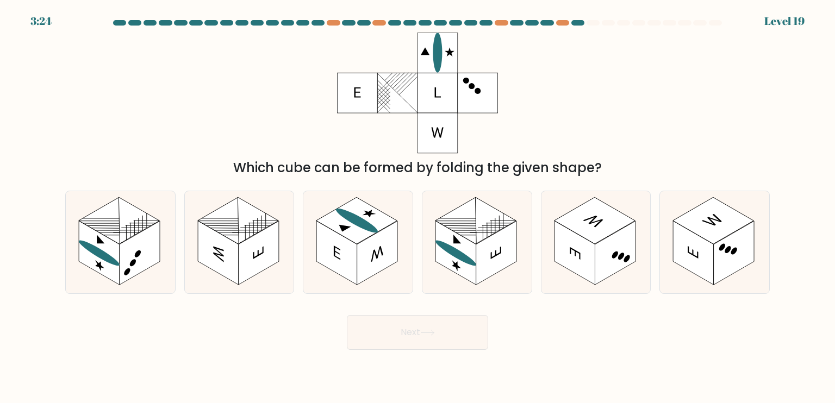
drag, startPoint x: 368, startPoint y: 261, endPoint x: 368, endPoint y: 301, distance: 40.2
click at [368, 263] on rect at bounding box center [377, 253] width 41 height 64
click at [418, 207] on input "c." at bounding box center [418, 204] width 1 height 5
radio input "true"
click at [389, 338] on button "Next" at bounding box center [417, 332] width 141 height 35
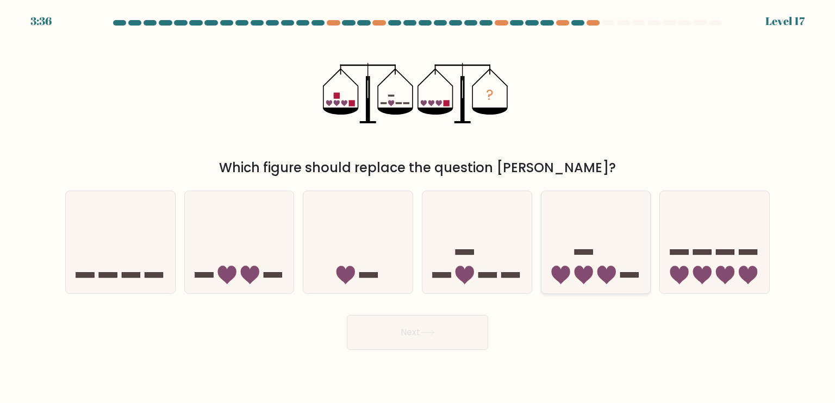
click at [567, 250] on icon at bounding box center [596, 242] width 109 height 90
click at [418, 207] on input "e." at bounding box center [418, 204] width 1 height 5
radio input "true"
click at [430, 331] on icon at bounding box center [427, 333] width 15 height 6
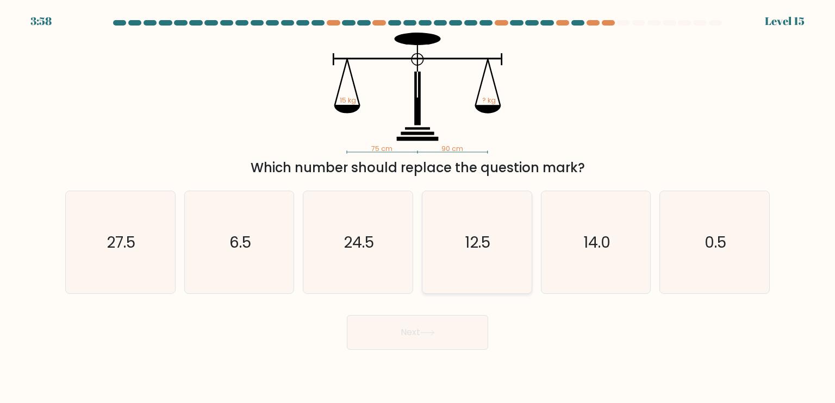
click at [444, 263] on icon "12.5" at bounding box center [477, 242] width 102 height 102
click at [418, 207] on input "d. 12.5" at bounding box center [418, 204] width 1 height 5
radio input "true"
click at [417, 328] on button "Next" at bounding box center [417, 332] width 141 height 35
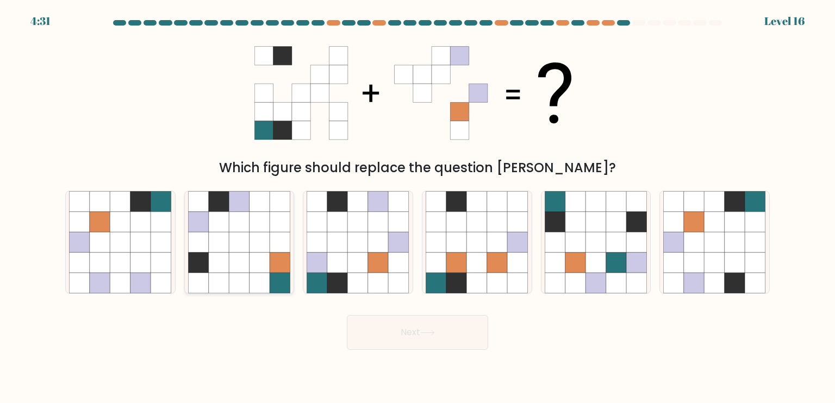
click at [271, 244] on icon at bounding box center [280, 242] width 21 height 21
click at [418, 207] on input "b." at bounding box center [418, 204] width 1 height 5
radio input "true"
drag, startPoint x: 750, startPoint y: 259, endPoint x: 739, endPoint y: 263, distance: 11.4
click at [748, 260] on icon at bounding box center [755, 263] width 21 height 21
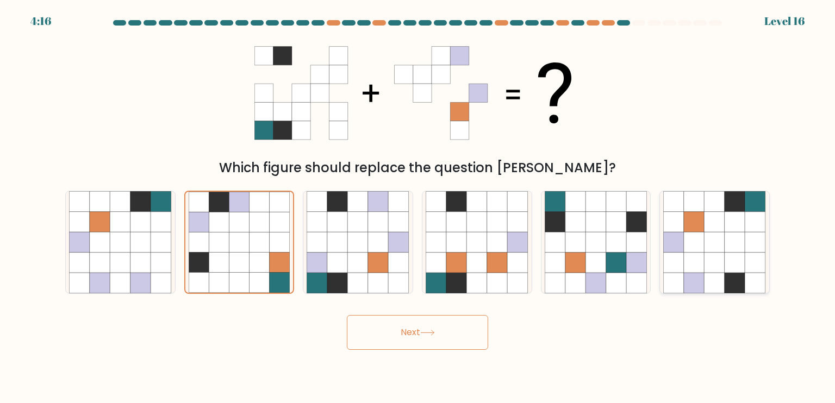
click at [418, 207] on input "f." at bounding box center [418, 204] width 1 height 5
radio input "true"
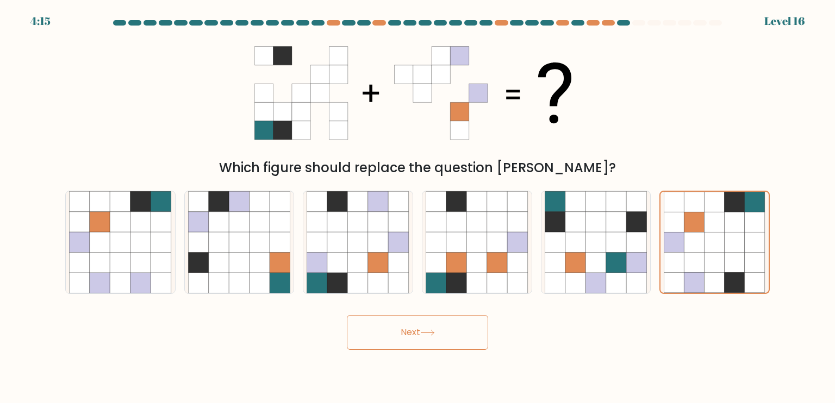
click at [463, 332] on button "Next" at bounding box center [417, 332] width 141 height 35
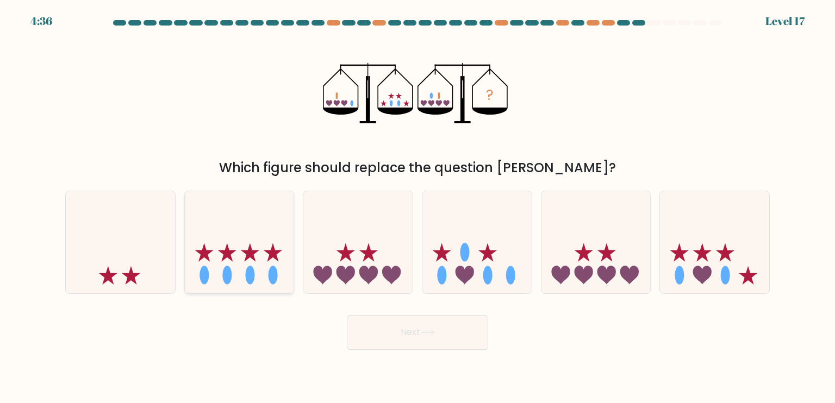
click at [272, 265] on icon at bounding box center [239, 242] width 109 height 90
click at [418, 207] on input "b." at bounding box center [418, 204] width 1 height 5
radio input "true"
click at [428, 332] on icon at bounding box center [427, 333] width 15 height 6
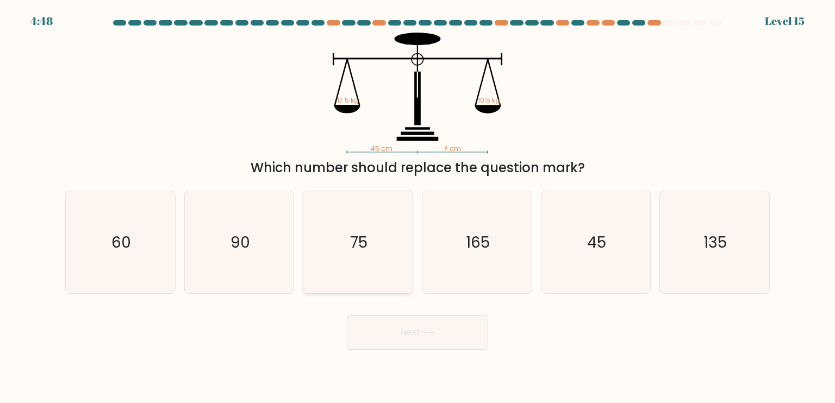
click at [394, 278] on icon "75" at bounding box center [358, 242] width 102 height 102
click at [418, 207] on input "c. 75" at bounding box center [418, 204] width 1 height 5
radio input "true"
click at [401, 331] on button "Next" at bounding box center [417, 332] width 141 height 35
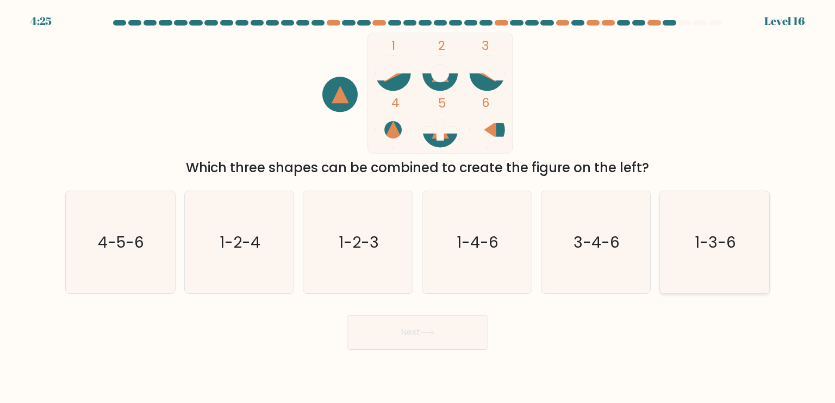
click at [726, 267] on icon "1-3-6" at bounding box center [714, 242] width 102 height 102
click at [418, 207] on input "f. 1-3-6" at bounding box center [418, 204] width 1 height 5
radio input "true"
click at [442, 332] on button "Next" at bounding box center [417, 332] width 141 height 35
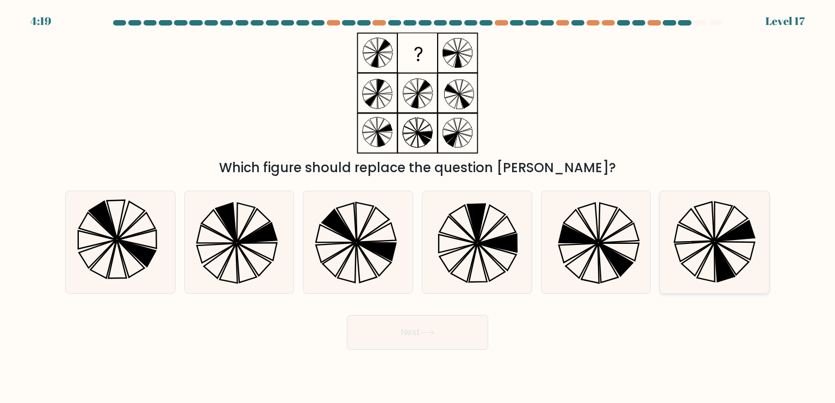
click at [729, 257] on icon at bounding box center [714, 242] width 102 height 102
click at [418, 207] on input "f." at bounding box center [418, 204] width 1 height 5
radio input "true"
click at [420, 337] on button "Next" at bounding box center [417, 332] width 141 height 35
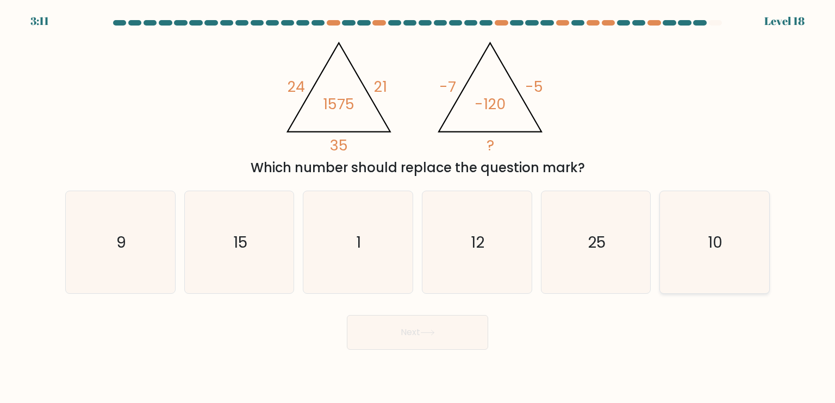
click at [683, 282] on icon "10" at bounding box center [714, 242] width 102 height 102
click at [418, 207] on input "f. 10" at bounding box center [418, 204] width 1 height 5
radio input "true"
click at [471, 339] on button "Next" at bounding box center [417, 332] width 141 height 35
